Goal: Use online tool/utility: Utilize a website feature to perform a specific function

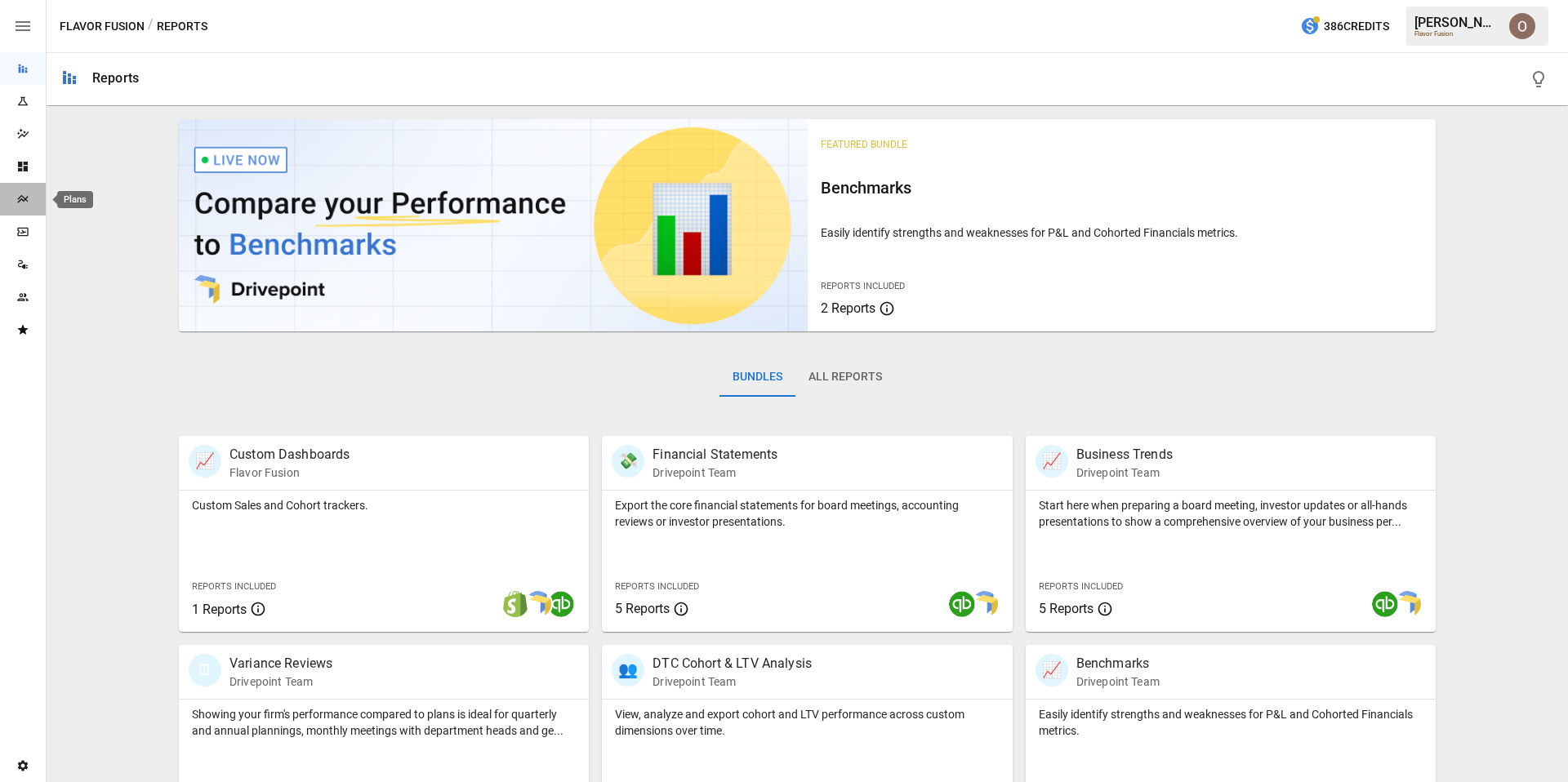
click at [25, 200] on icon "Plans" at bounding box center [22, 199] width 11 height 8
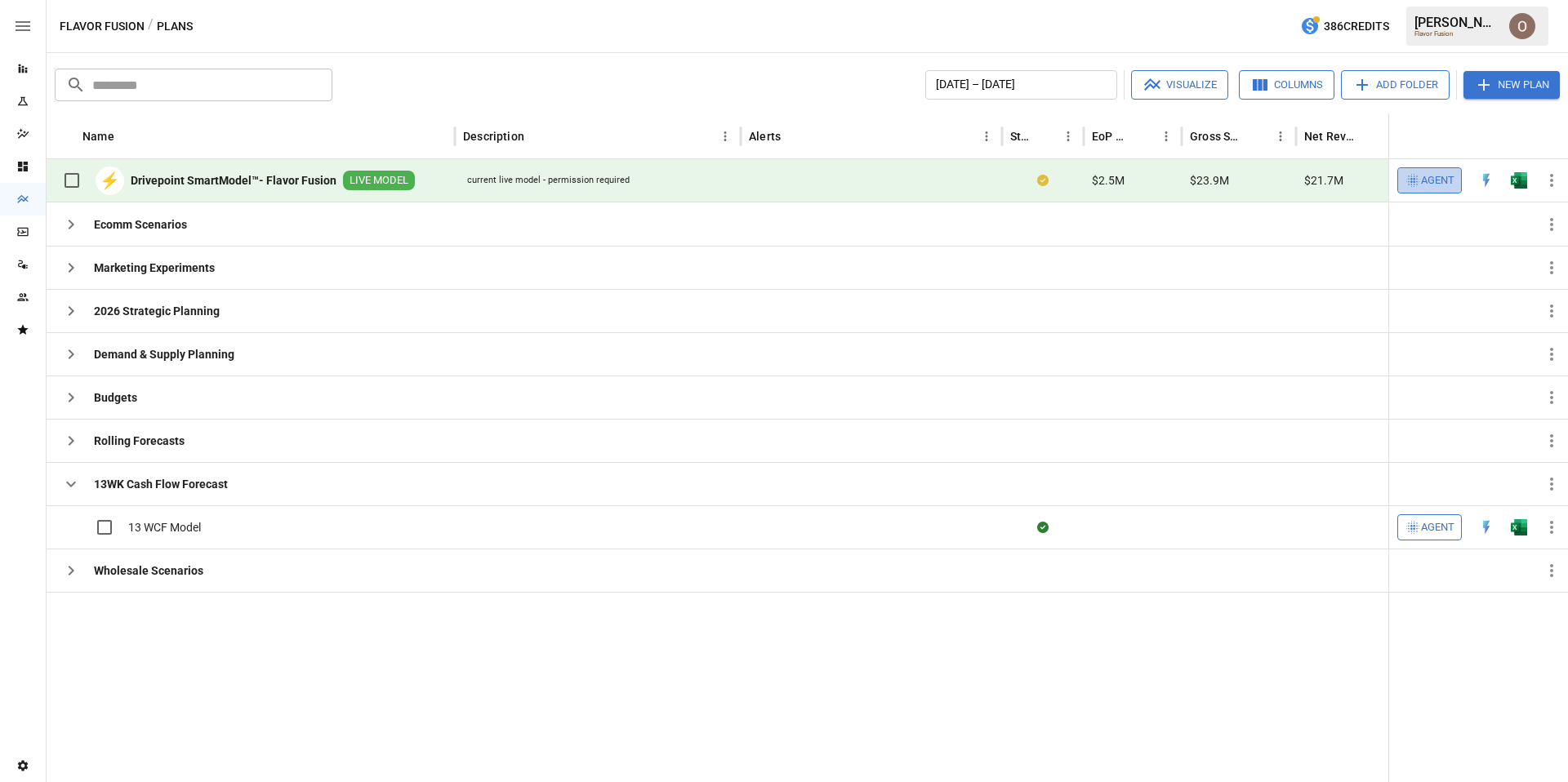
click at [1425, 180] on span "Agent" at bounding box center [1437, 180] width 34 height 19
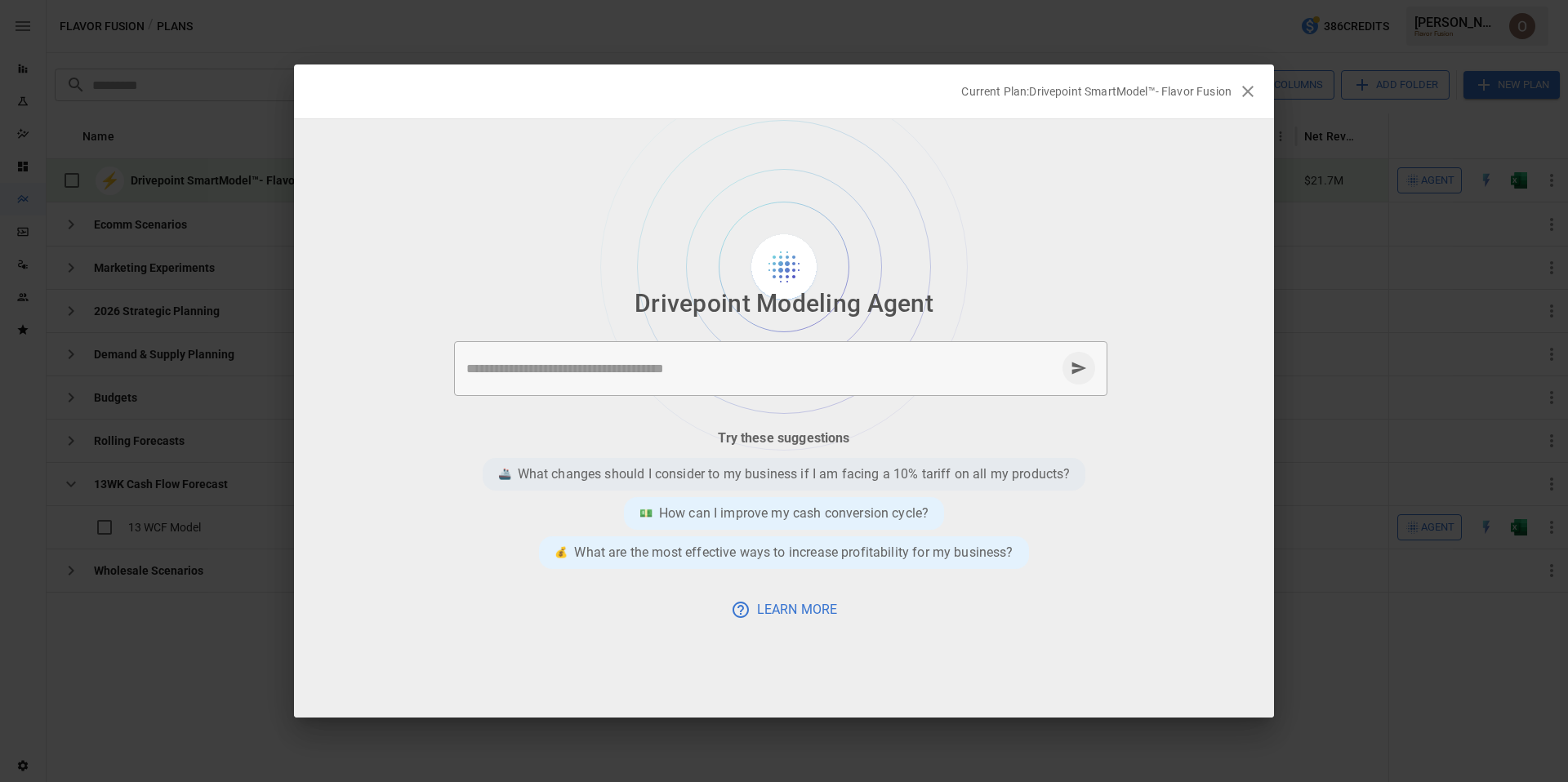
click at [944, 478] on p "What changes should I consider to my business if I am facing a 10% tariff on al…" at bounding box center [794, 474] width 553 height 20
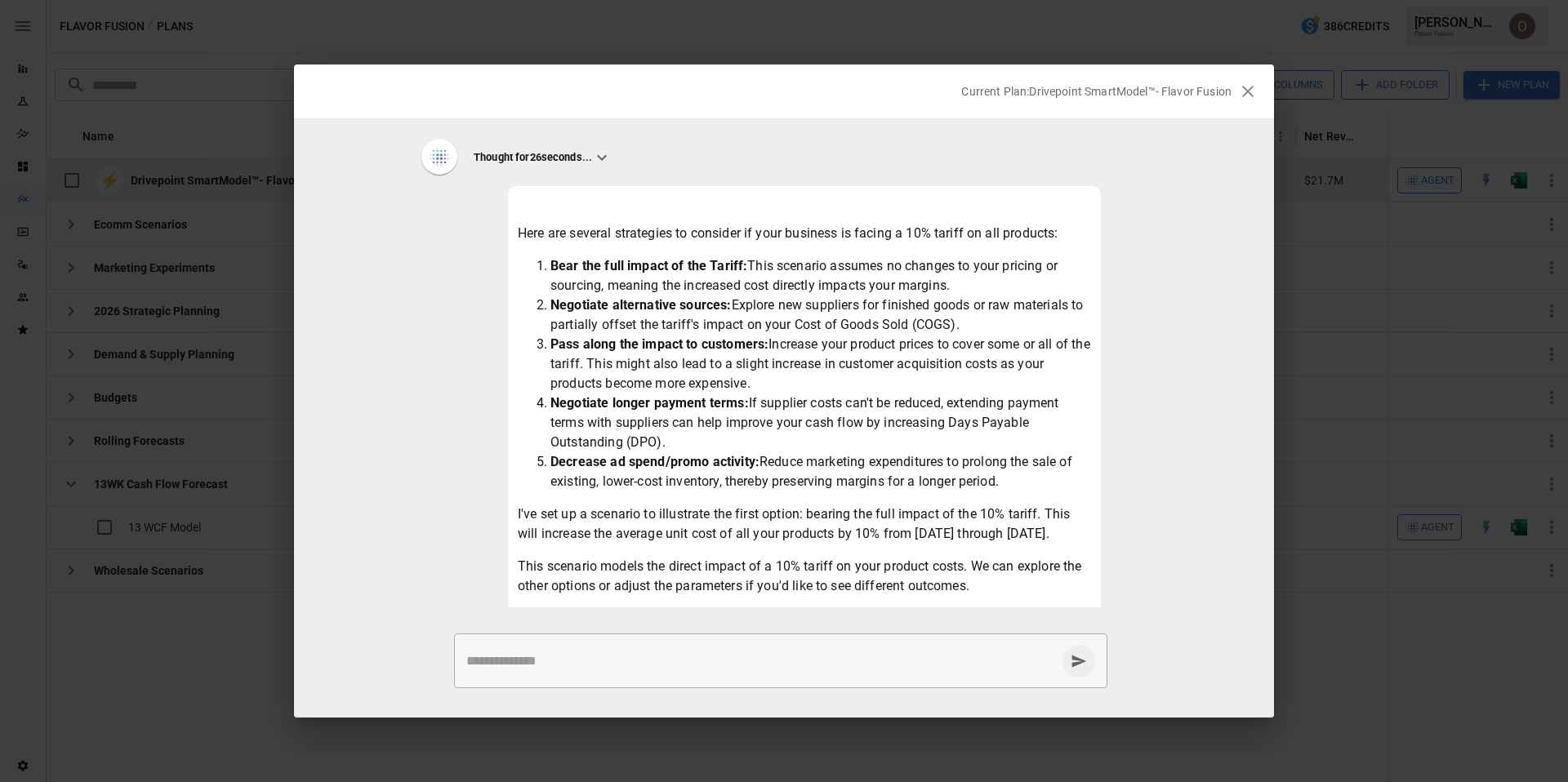
scroll to position [114, 0]
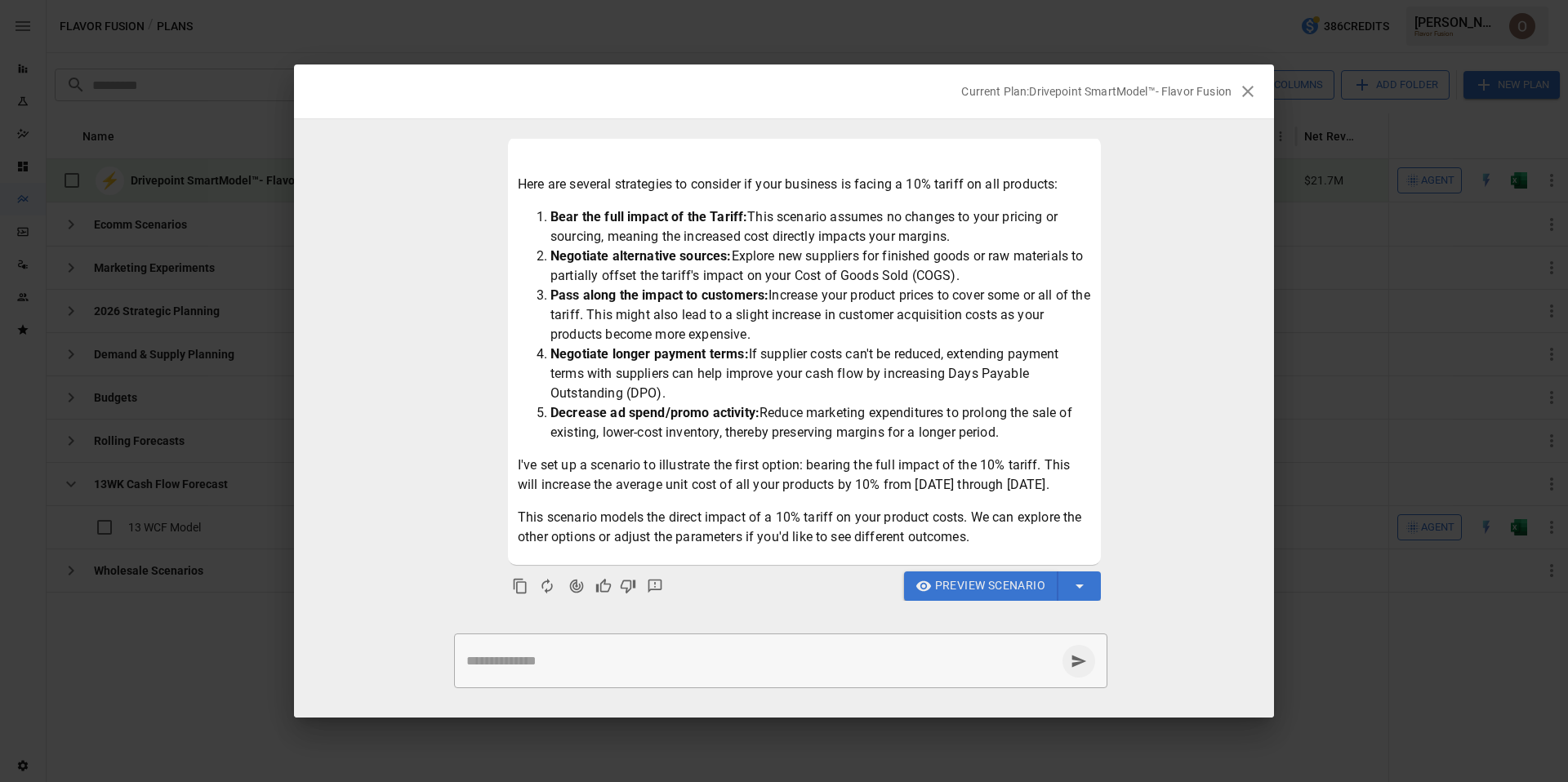
click at [979, 588] on span "Preview Scenario" at bounding box center [990, 585] width 110 height 20
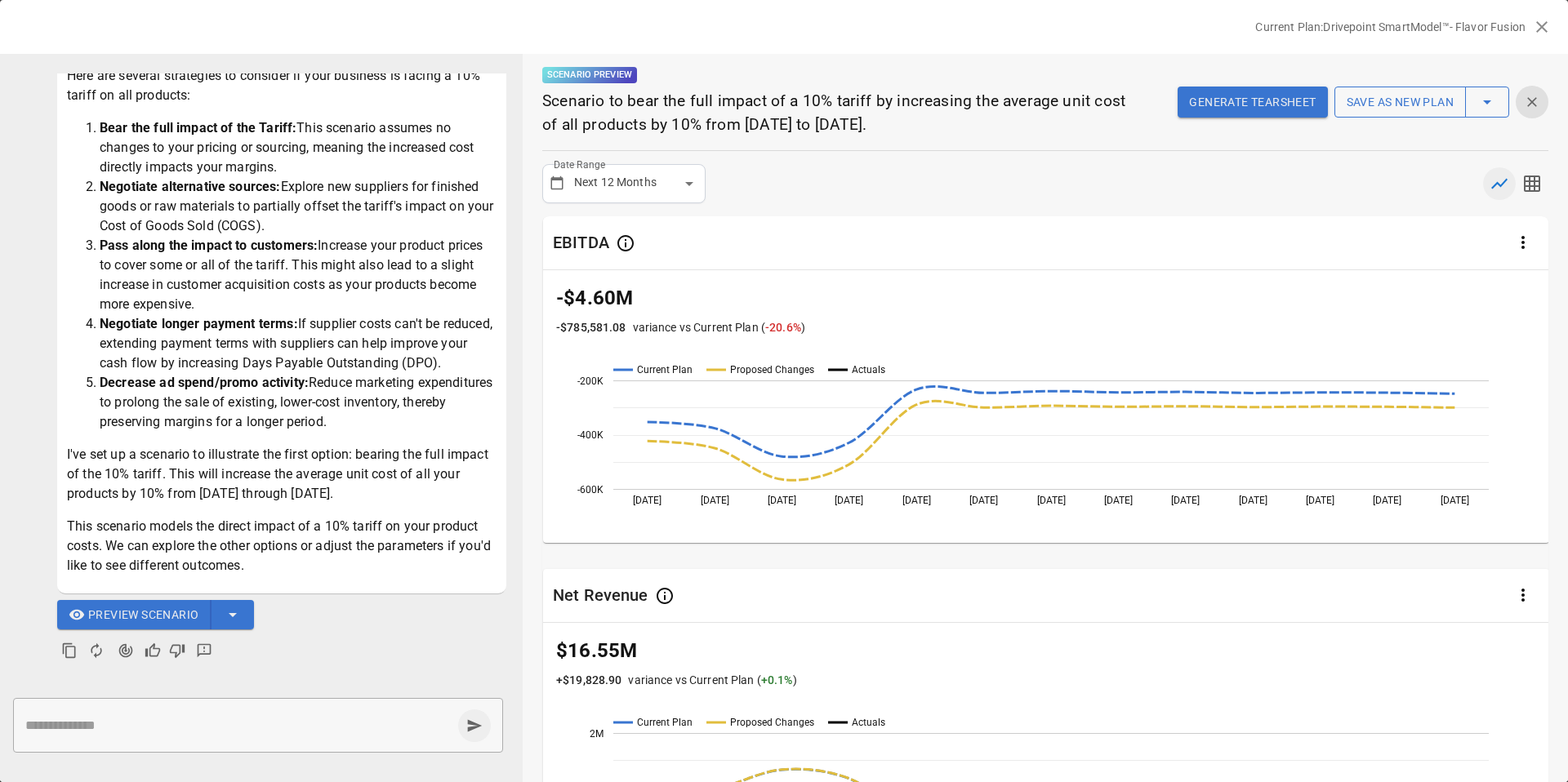
scroll to position [0, 0]
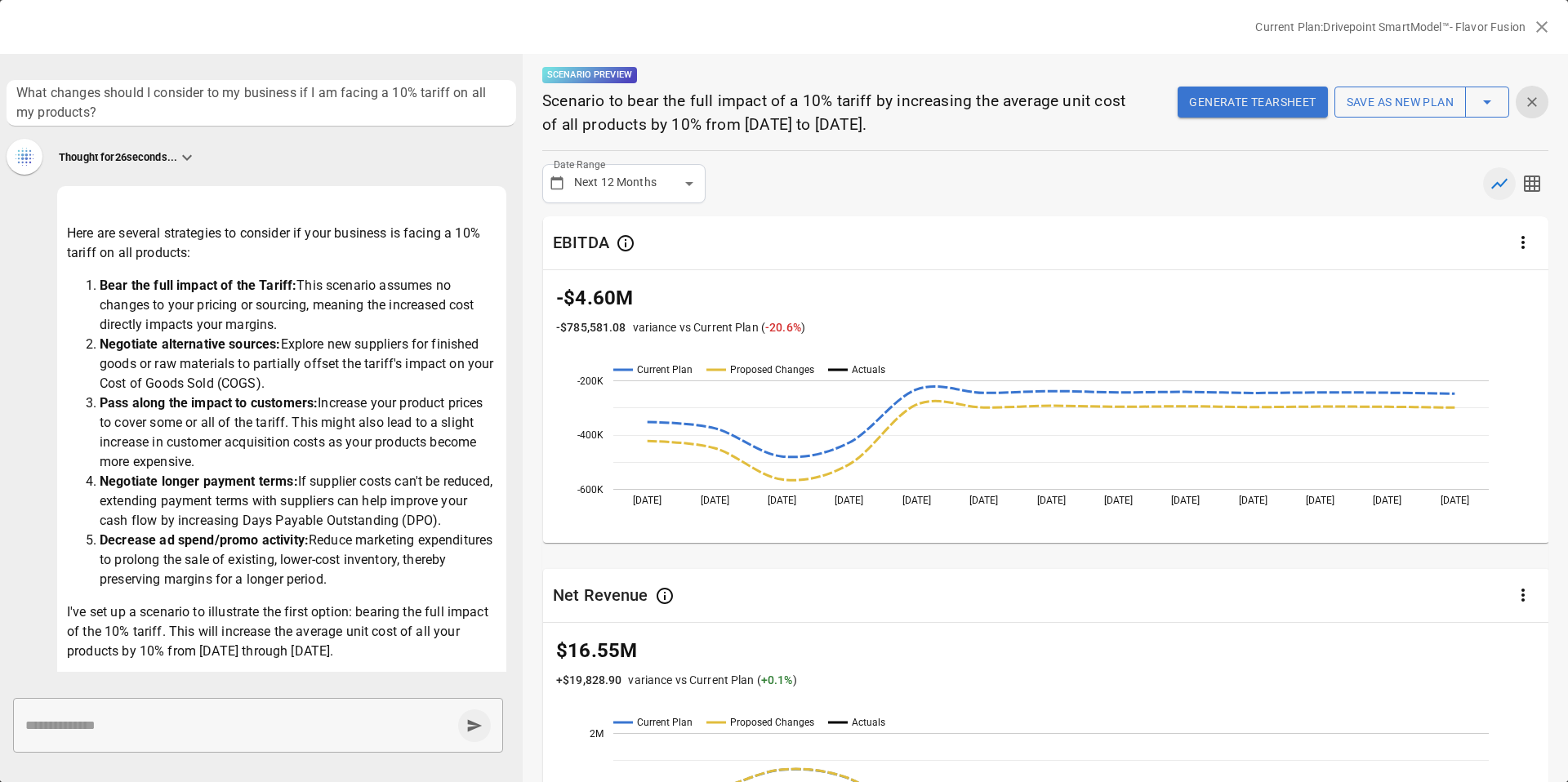
click at [1536, 24] on icon "button" at bounding box center [1542, 27] width 20 height 20
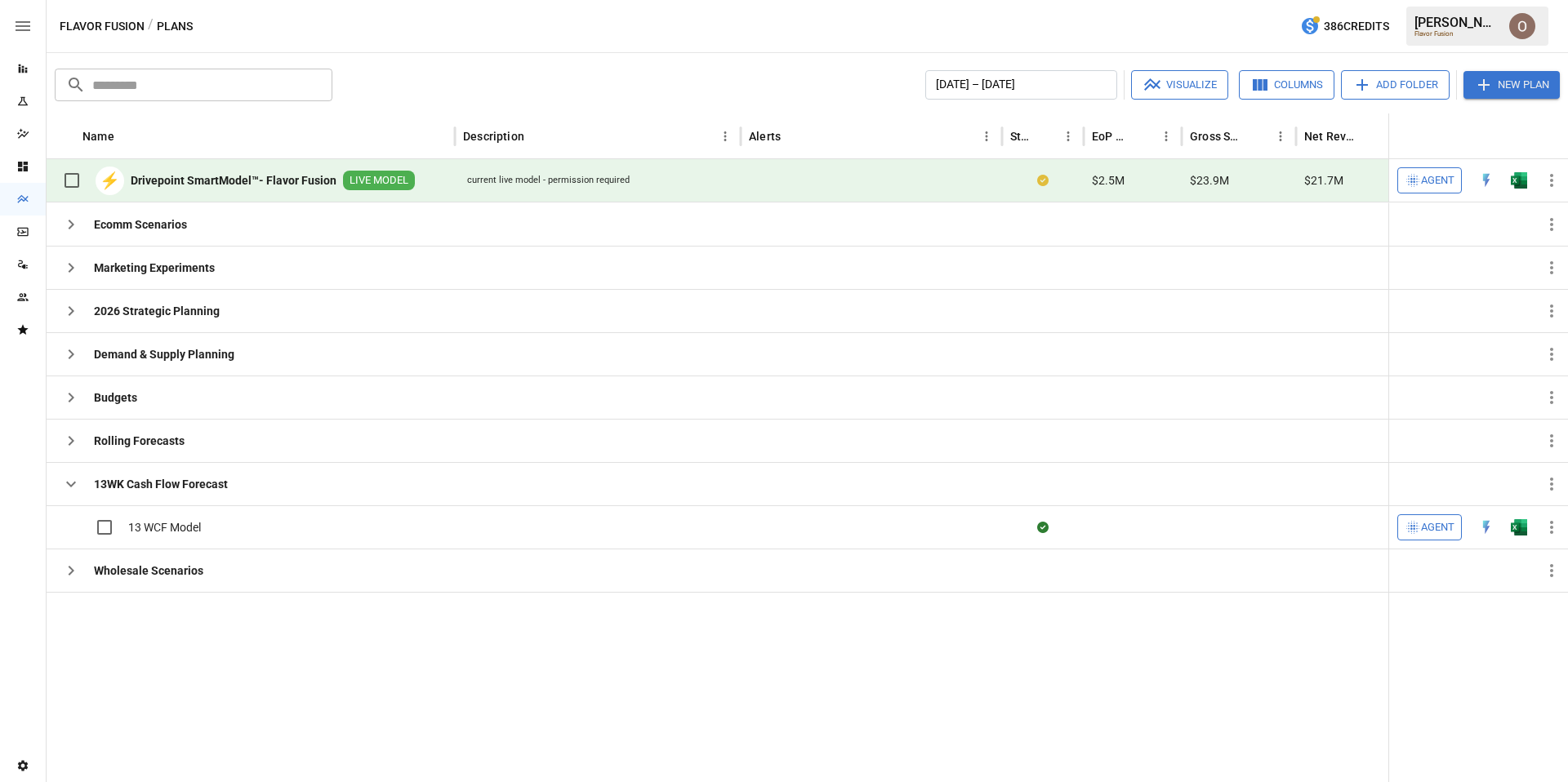
click at [1395, 84] on button "Add Folder" at bounding box center [1395, 85] width 108 height 30
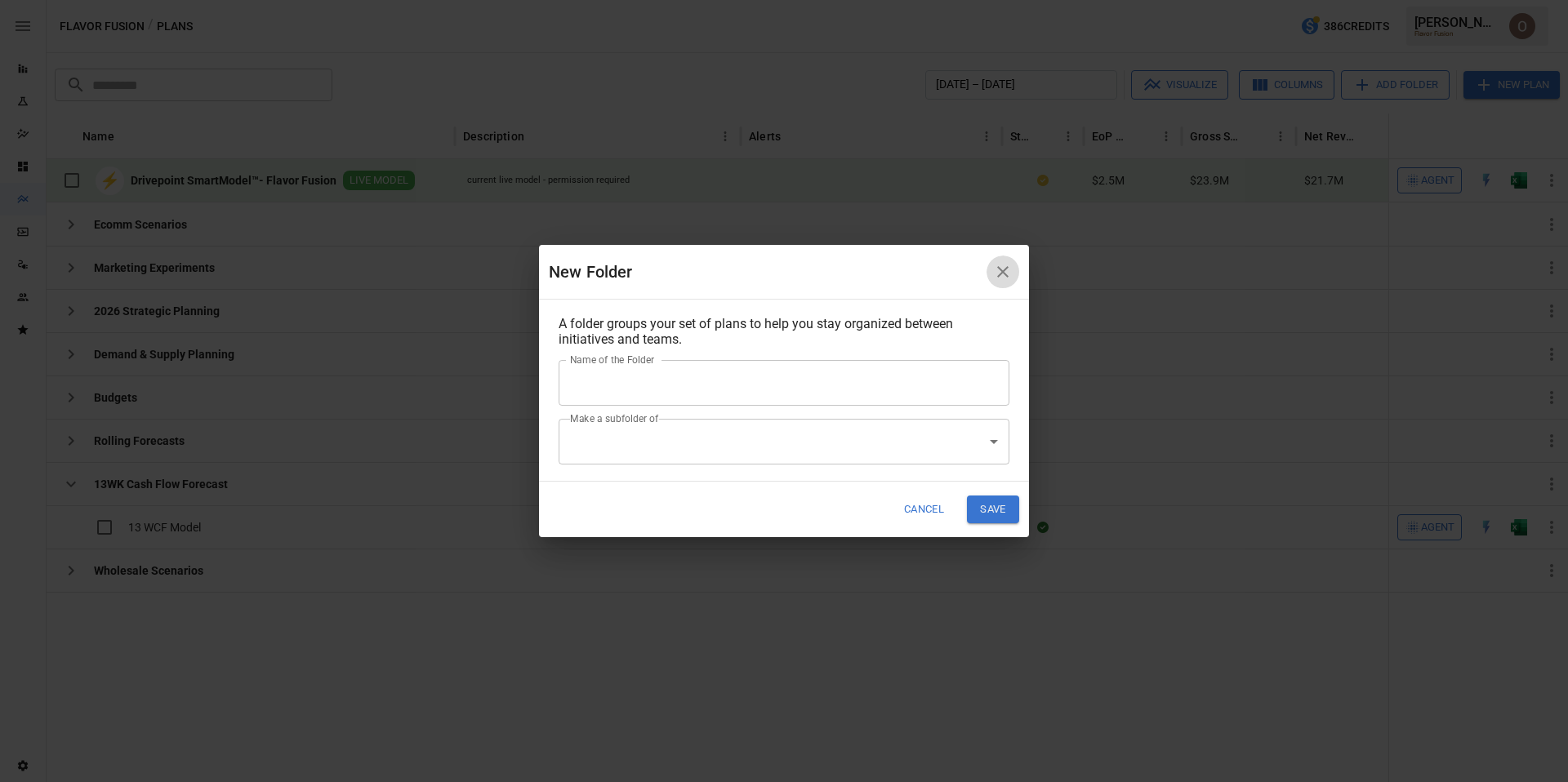
click at [1008, 275] on icon "button" at bounding box center [1003, 272] width 20 height 20
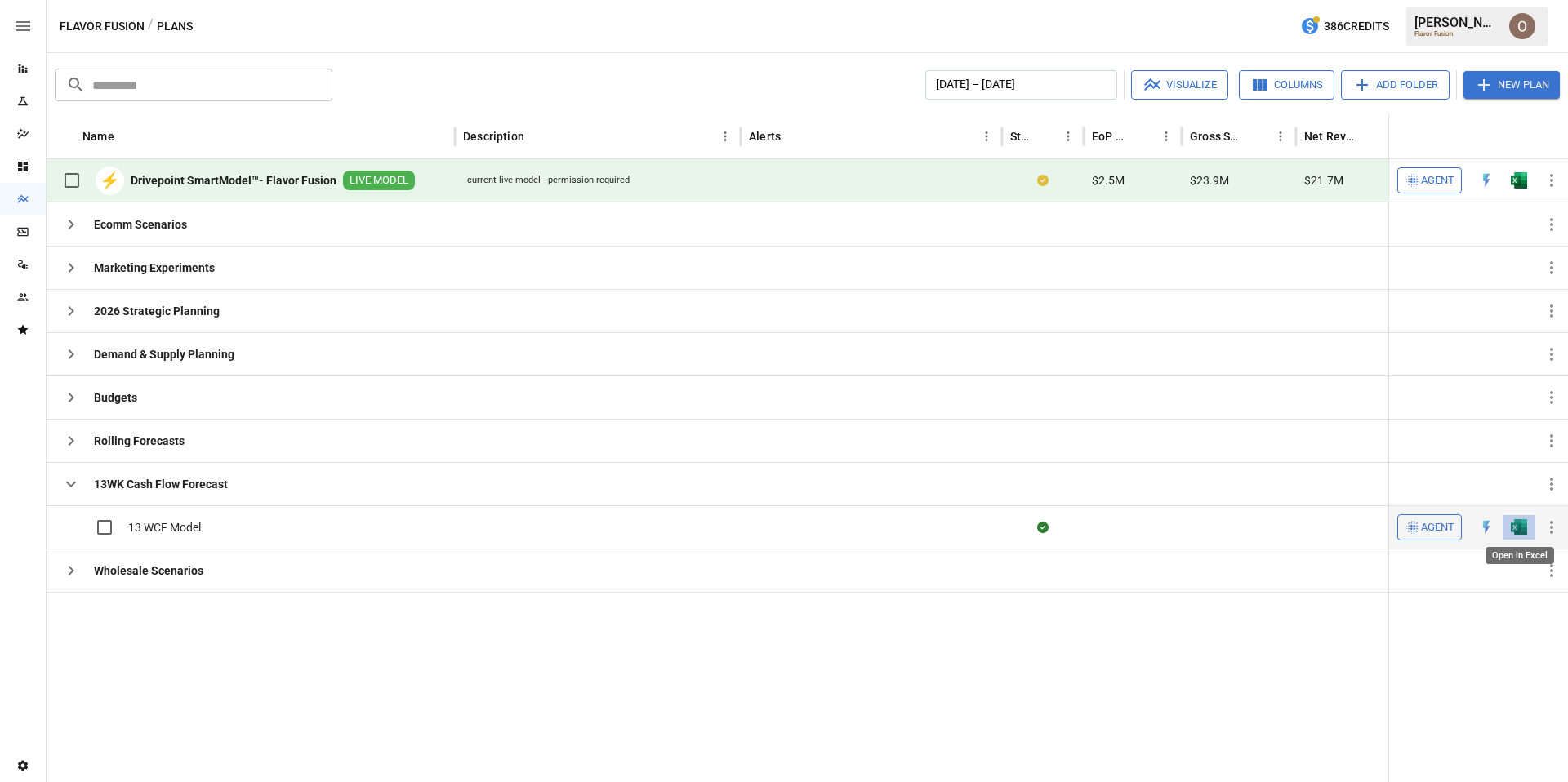
click at [1518, 530] on img "Open in Excel" at bounding box center [1519, 527] width 16 height 16
